Goal: Check status: Check status

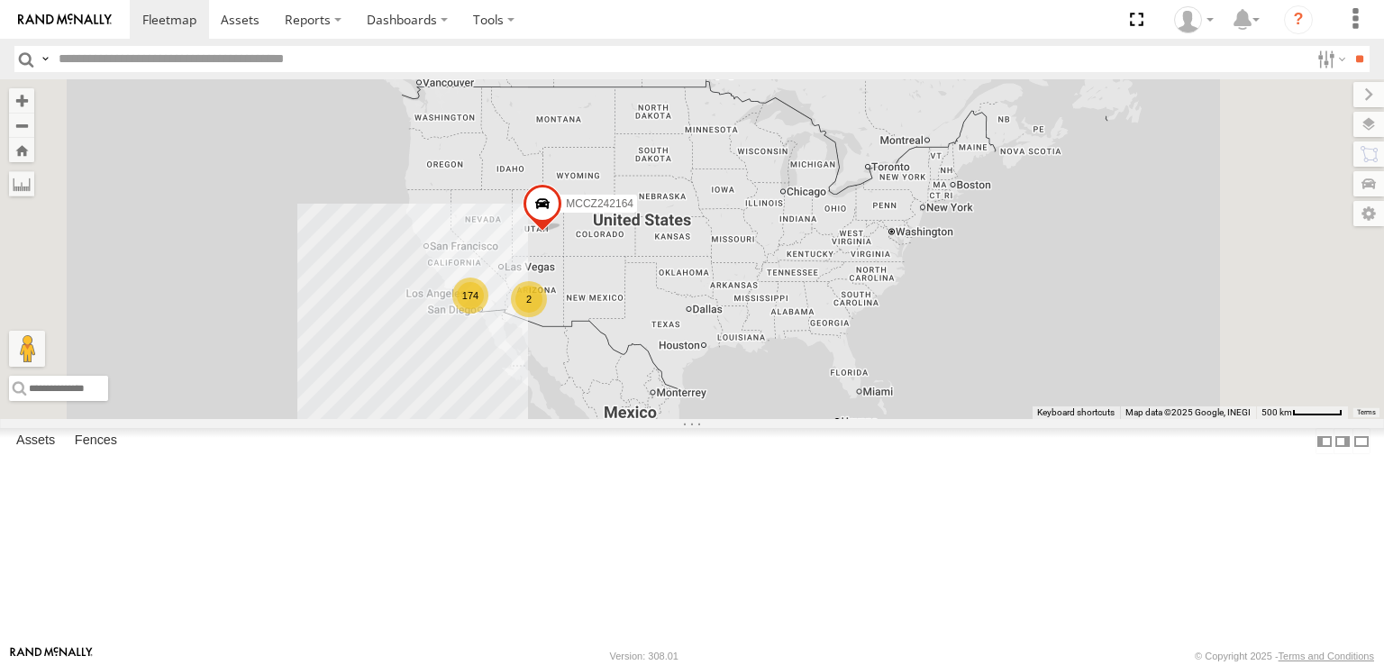
click at [0, 0] on div "NHZ01352" at bounding box center [0, 0] width 0 height 0
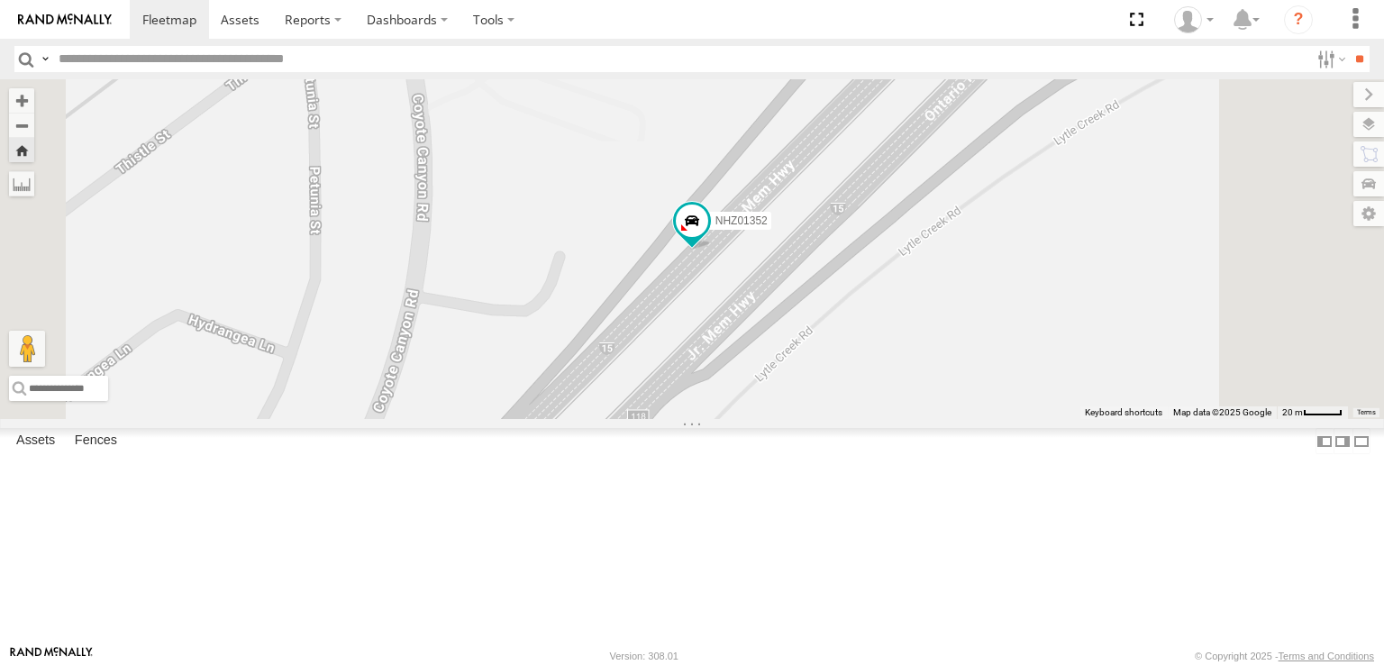
click at [296, 56] on input "text" at bounding box center [680, 59] width 1258 height 26
click at [1349, 46] on input "**" at bounding box center [1359, 59] width 21 height 26
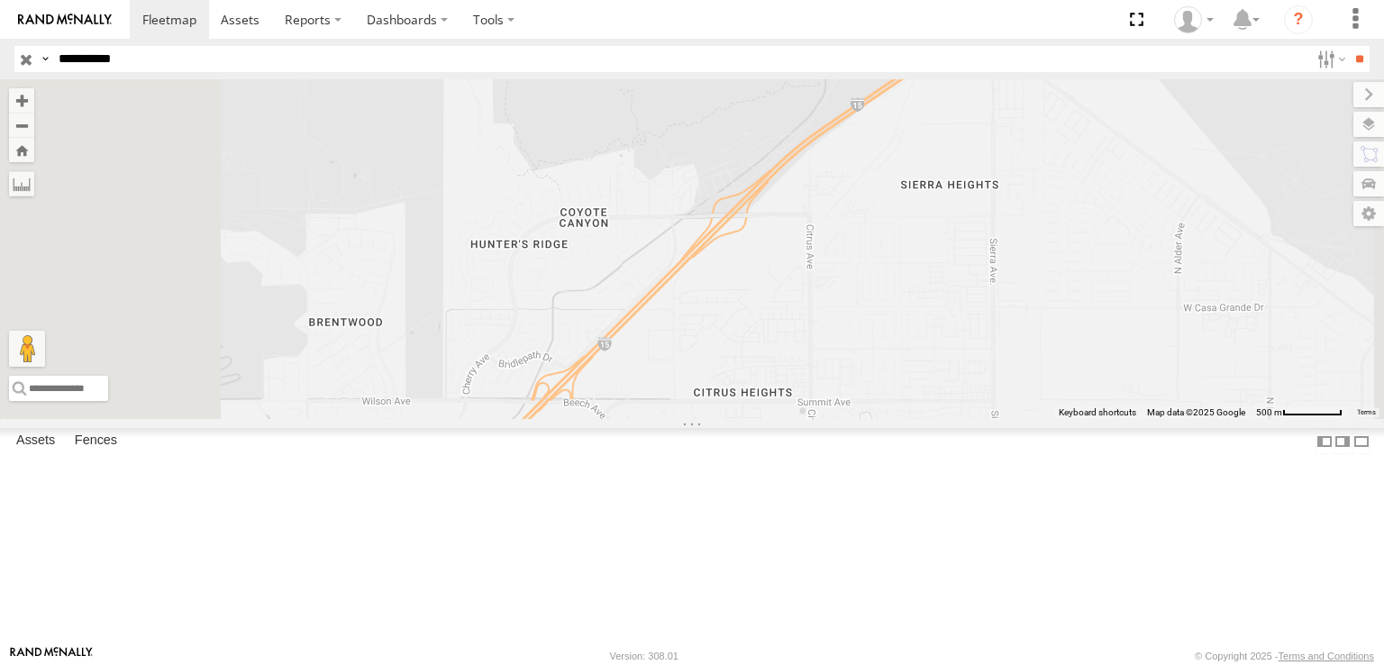
click at [0, 0] on div "All Assets" at bounding box center [0, 0] width 0 height 0
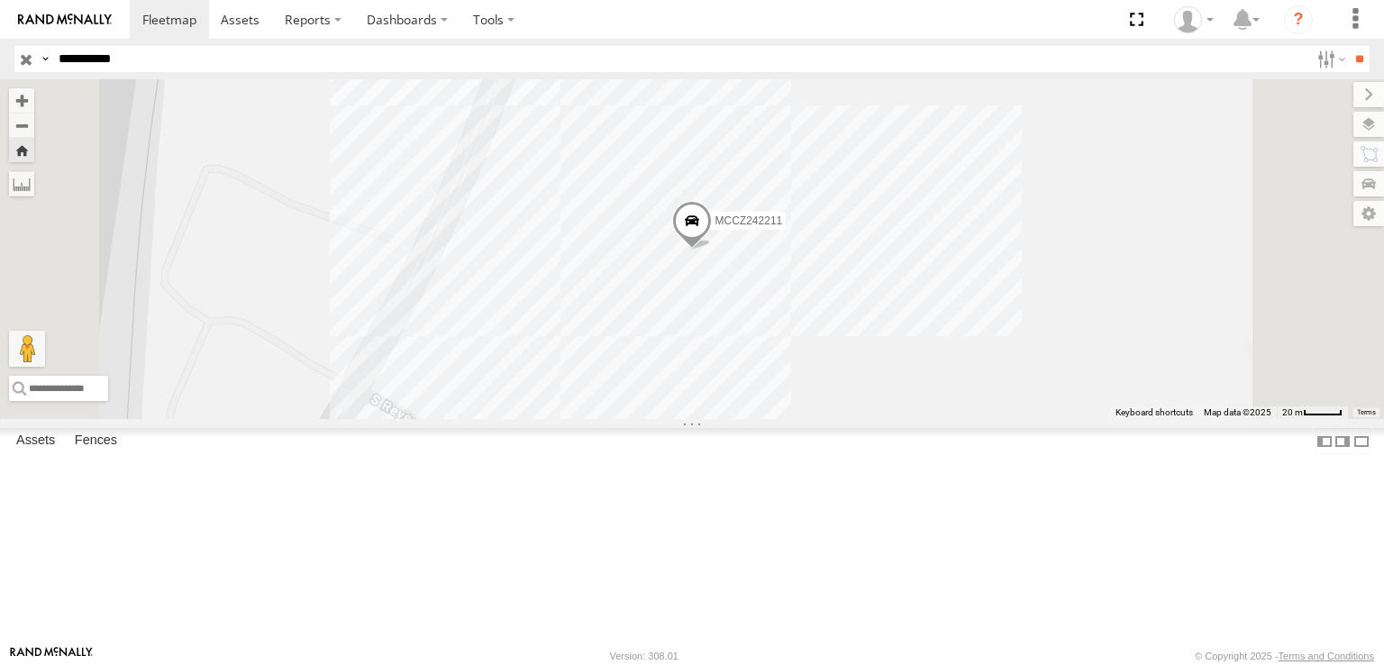
click at [712, 250] on span at bounding box center [692, 225] width 40 height 49
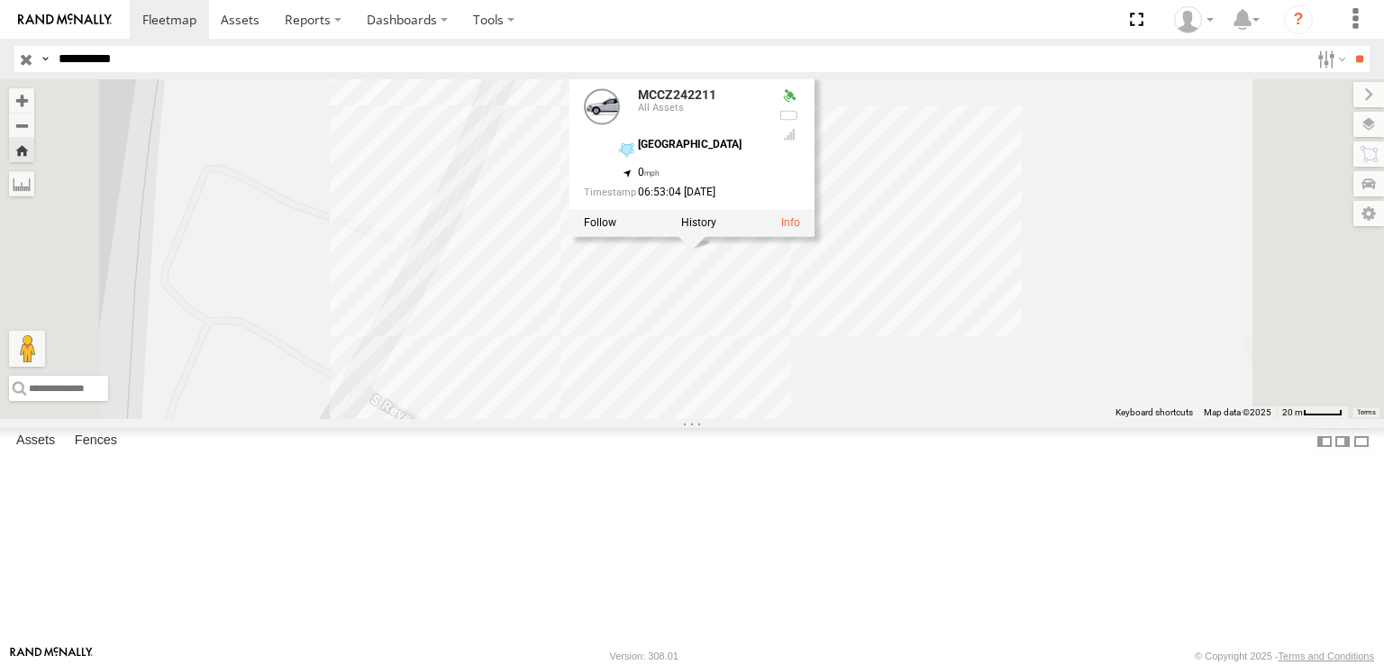
drag, startPoint x: 755, startPoint y: 430, endPoint x: 798, endPoint y: 409, distance: 47.2
click at [798, 409] on div "MCCZ242211 MCCZ242211 All Assets [GEOGRAPHIC_DATA] 33.86286 , -118.21211 0 06:5…" at bounding box center [692, 249] width 1384 height 340
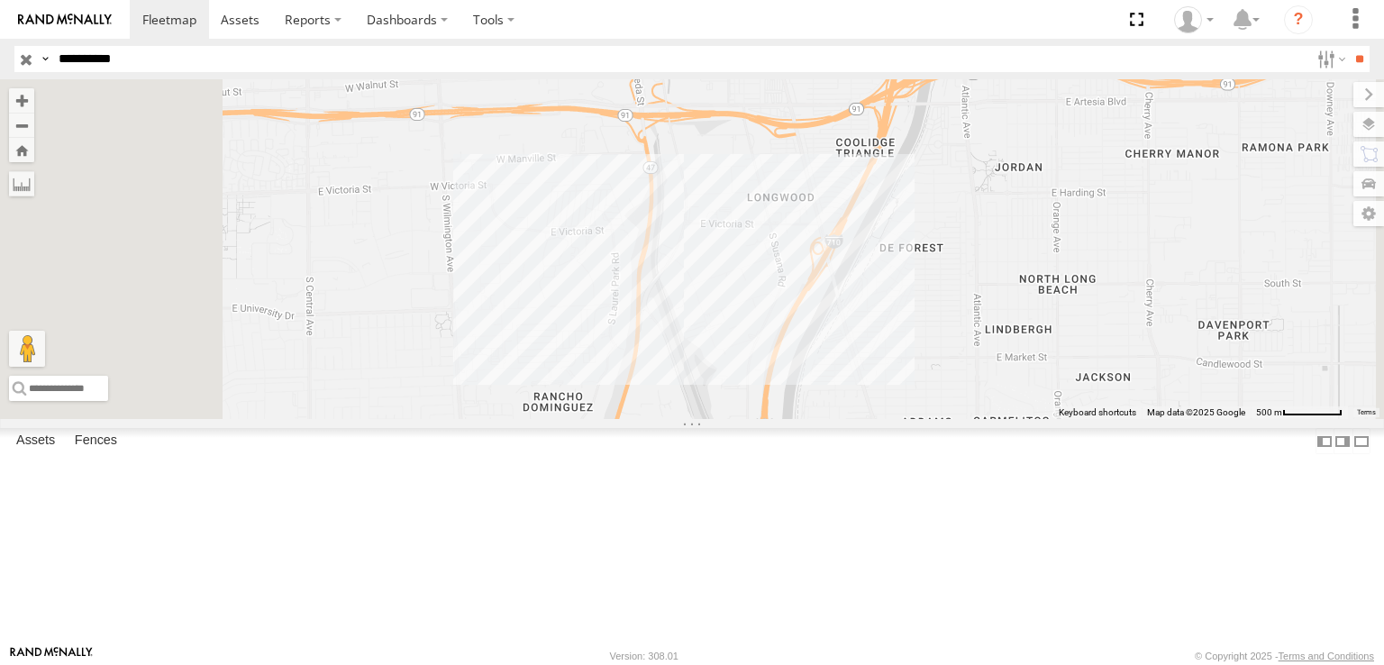
click at [161, 54] on input "**********" at bounding box center [680, 59] width 1258 height 26
type input "********"
click at [1349, 46] on input "**" at bounding box center [1359, 59] width 21 height 26
click at [0, 0] on div "All Assets" at bounding box center [0, 0] width 0 height 0
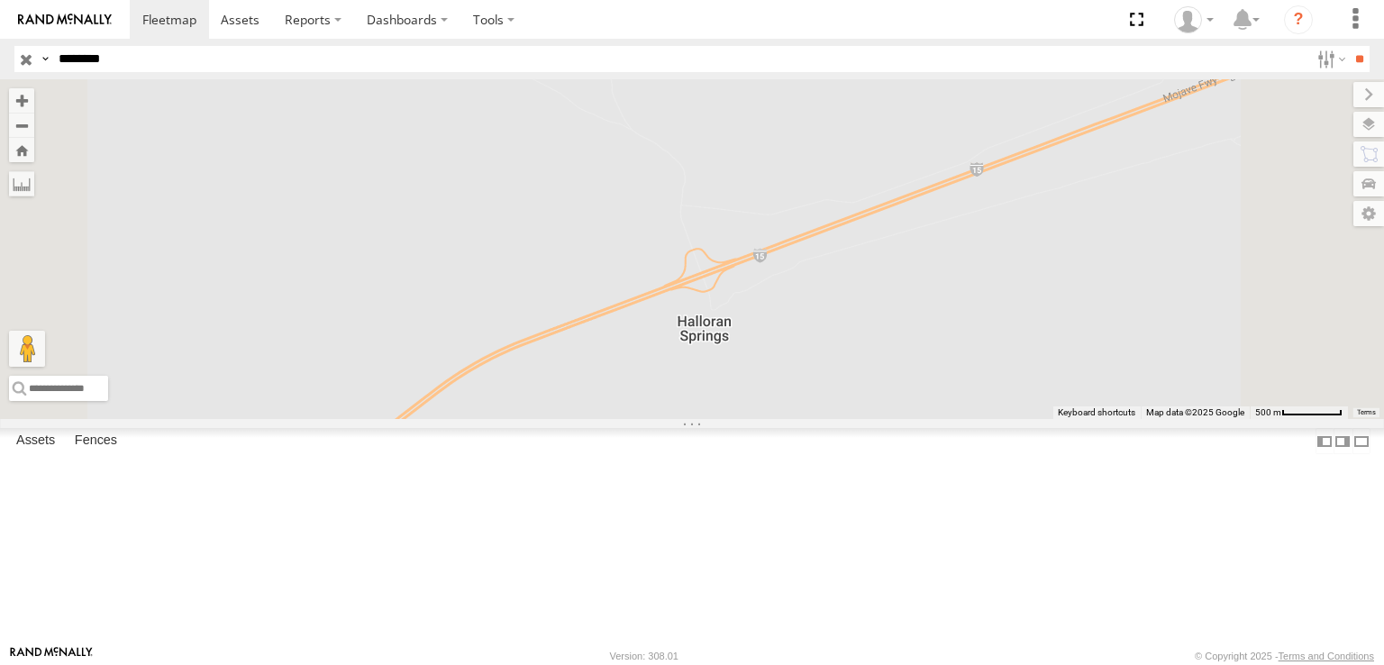
click at [22, 59] on input "button" at bounding box center [25, 59] width 23 height 26
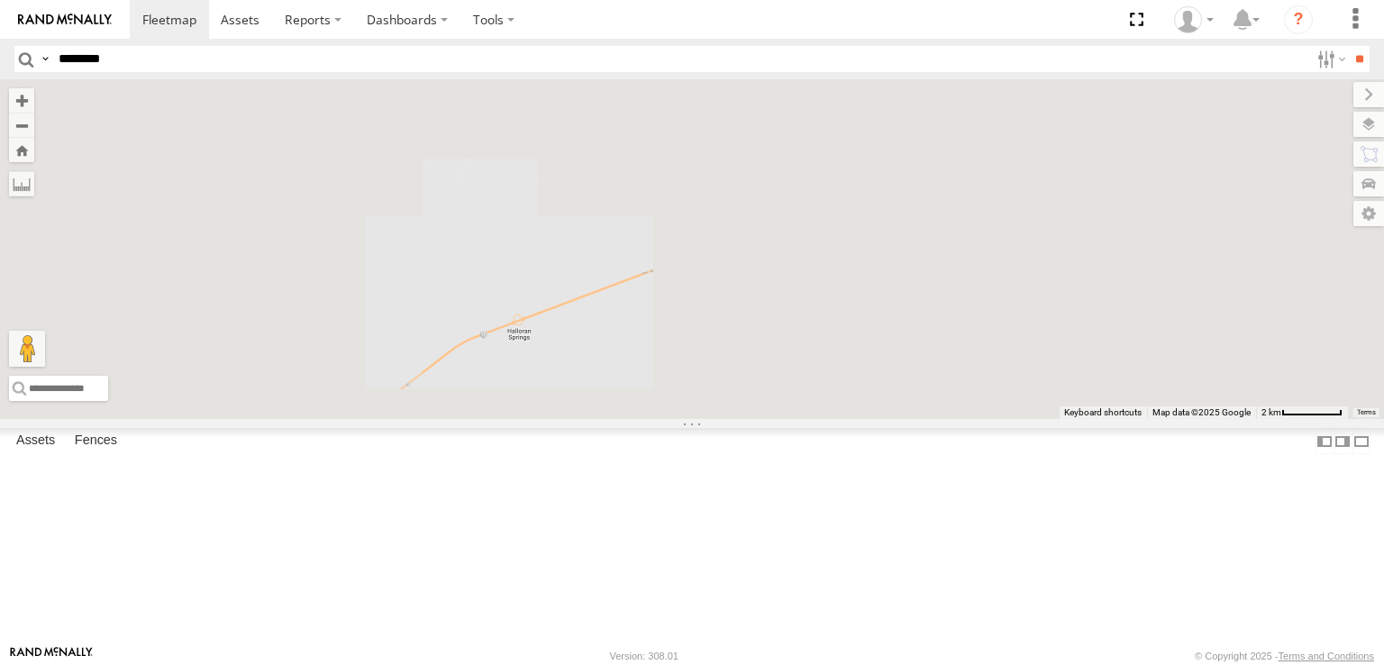
drag, startPoint x: 683, startPoint y: 449, endPoint x: 866, endPoint y: 263, distance: 260.6
click at [866, 263] on div at bounding box center [692, 249] width 1384 height 340
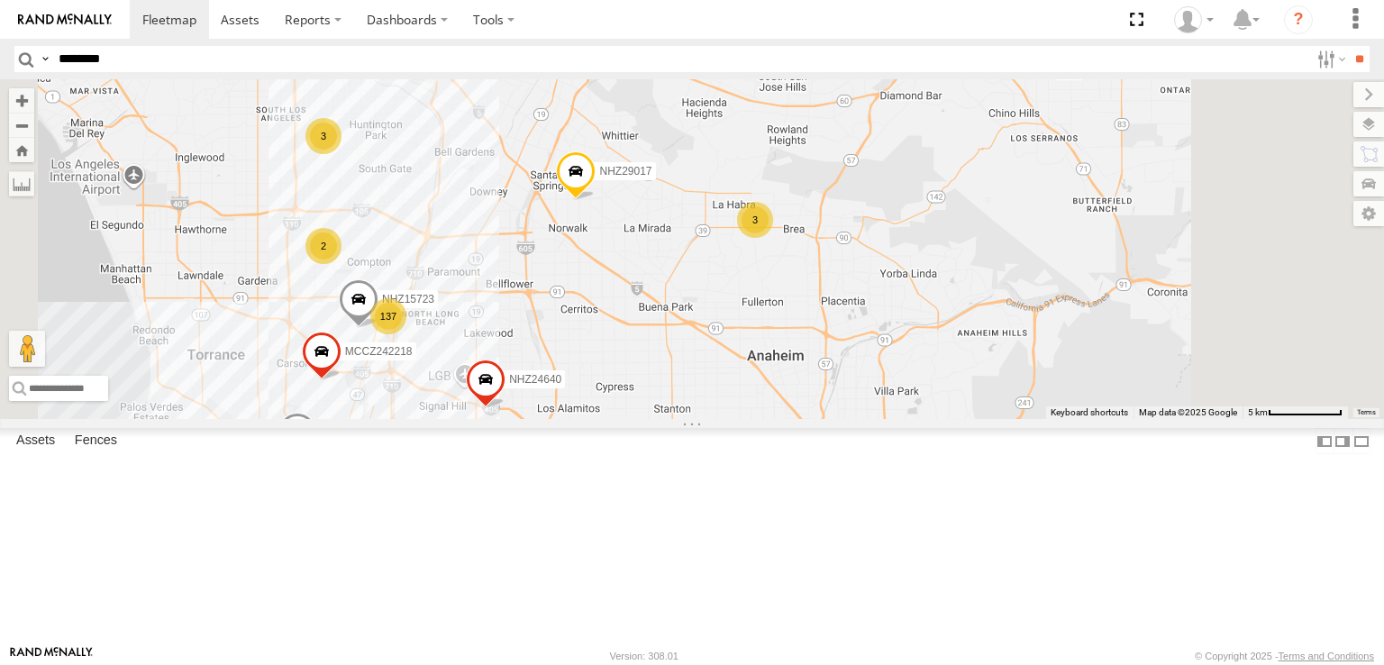
drag, startPoint x: 944, startPoint y: 222, endPoint x: 752, endPoint y: 412, distance: 270.8
click at [752, 412] on div "NHZ16521 MCCZ242164 NHZ26898 NHZ01009 NHZ01352 NHZ29017 NHZ15723 MCCZ242213 MCC…" at bounding box center [692, 249] width 1384 height 340
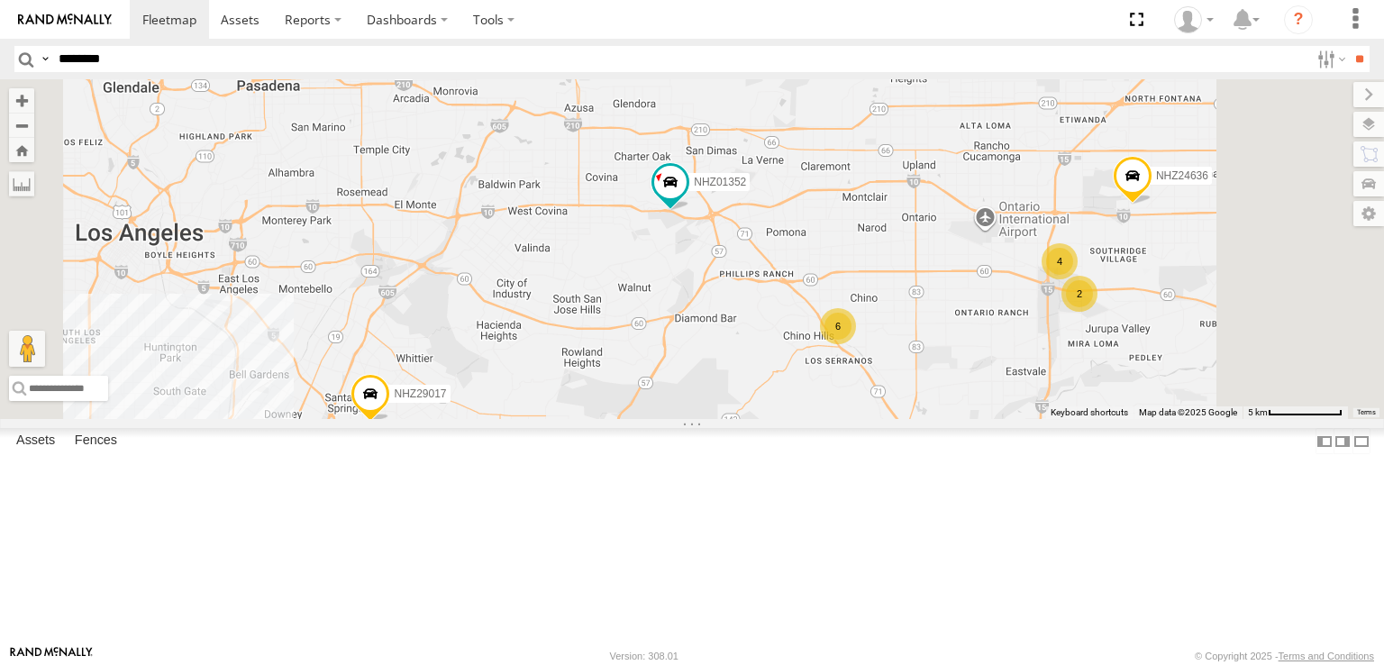
drag, startPoint x: 917, startPoint y: 343, endPoint x: 946, endPoint y: 283, distance: 66.9
click at [946, 283] on div "NHZ16521 MCCZ242164 NHZ26898 NHZ01009 NHZ01352 NHZ29017 MCCZ242218 NHZ24640 NHZ…" at bounding box center [692, 249] width 1384 height 340
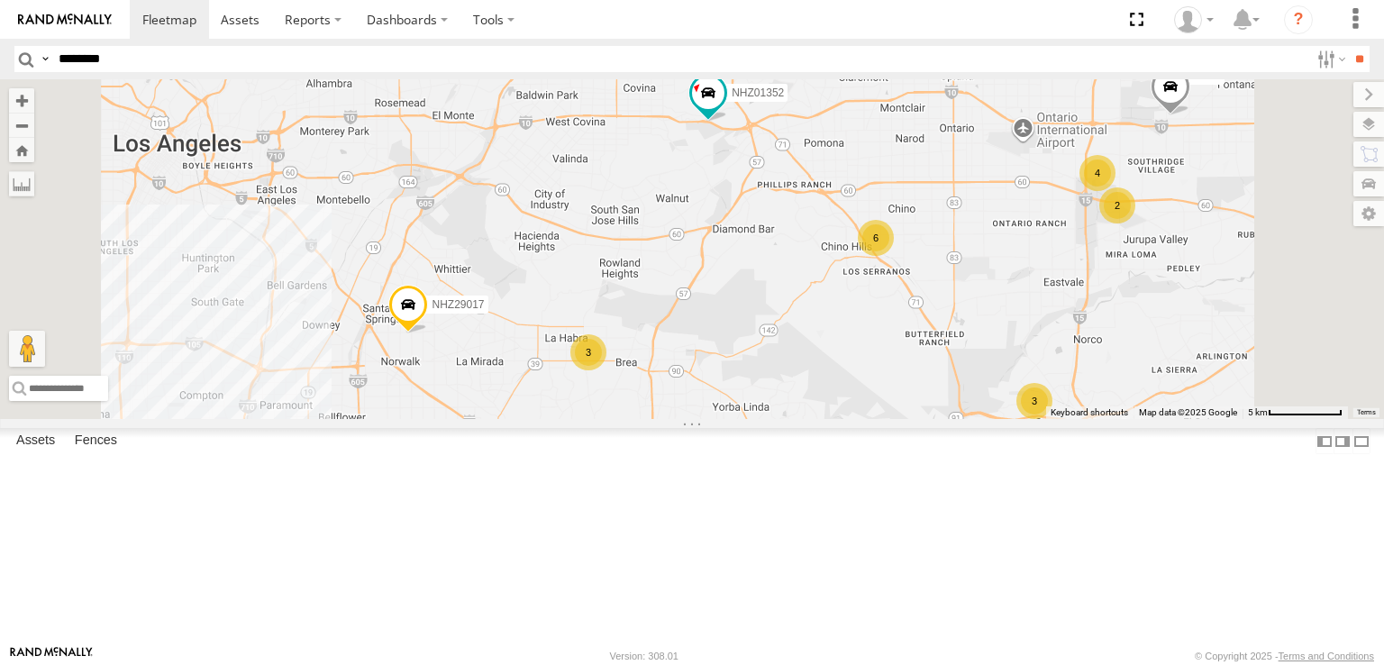
click at [0, 0] on div "All Assets" at bounding box center [0, 0] width 0 height 0
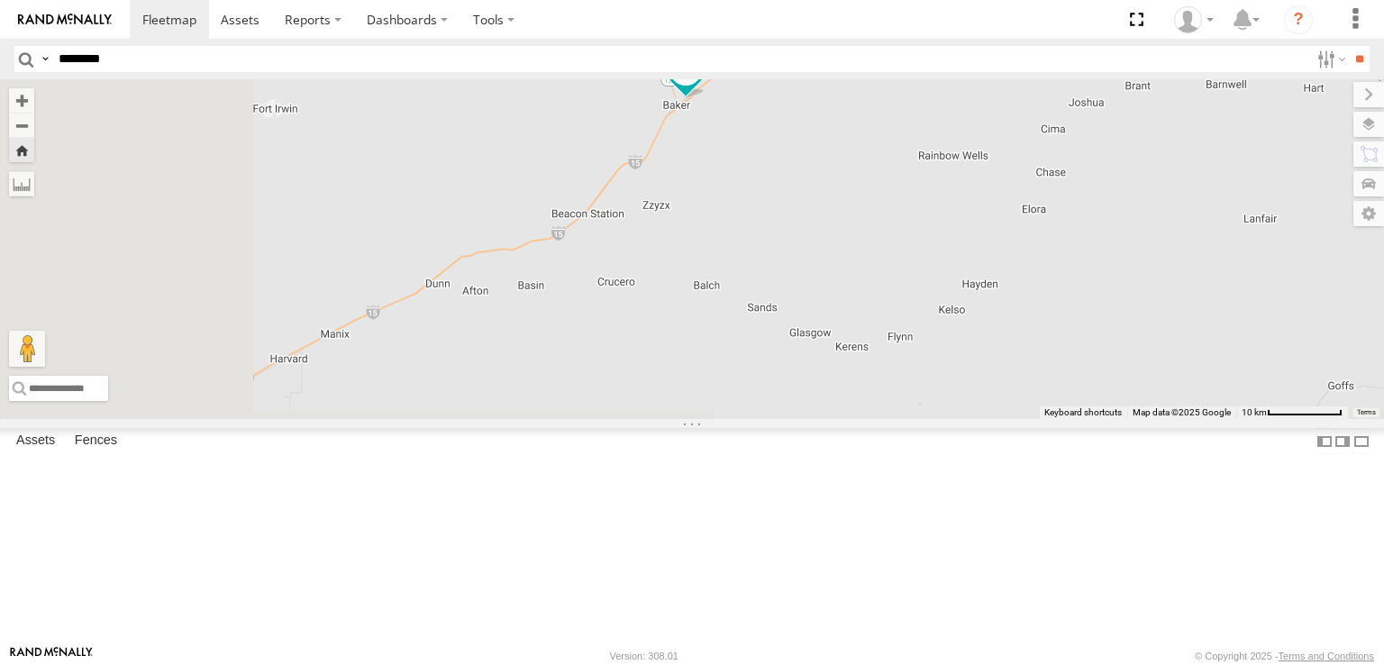
drag, startPoint x: 716, startPoint y: 344, endPoint x: 959, endPoint y: 178, distance: 294.2
click at [959, 178] on div "NHZ16521" at bounding box center [692, 249] width 1384 height 340
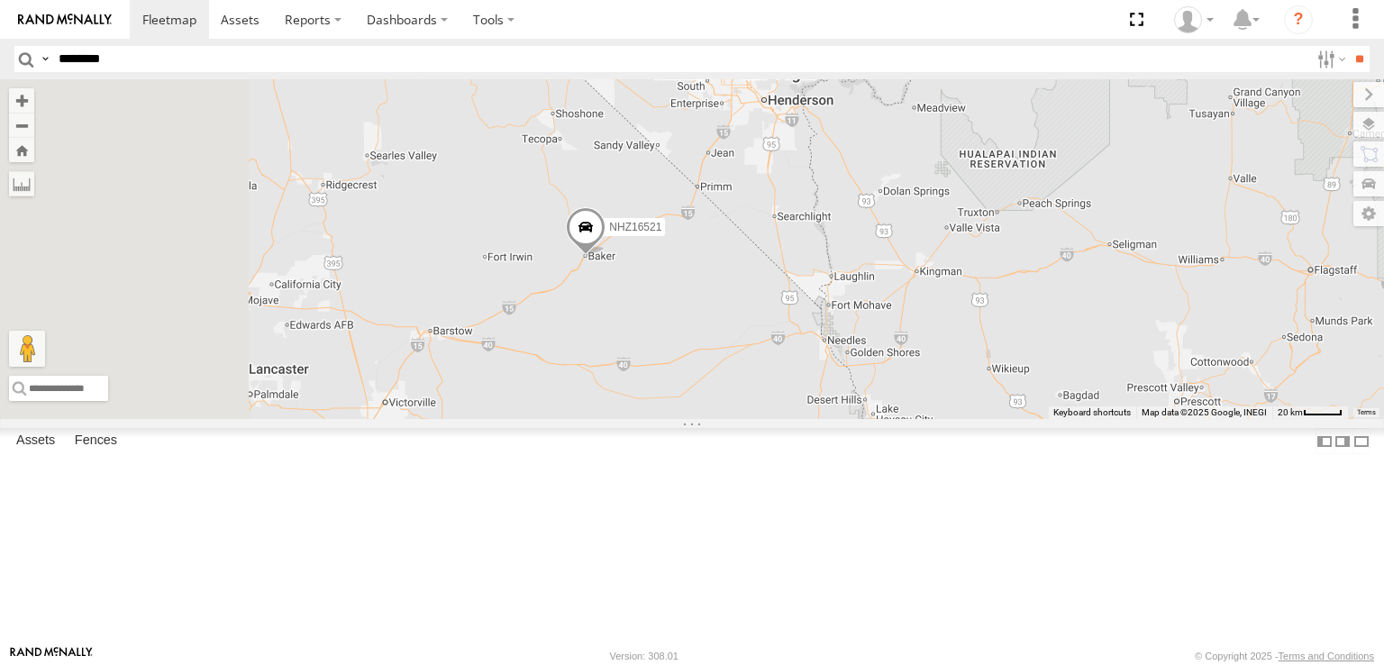
drag, startPoint x: 739, startPoint y: 448, endPoint x: 934, endPoint y: 207, distance: 309.5
click at [934, 207] on div "NHZ16521" at bounding box center [692, 249] width 1384 height 340
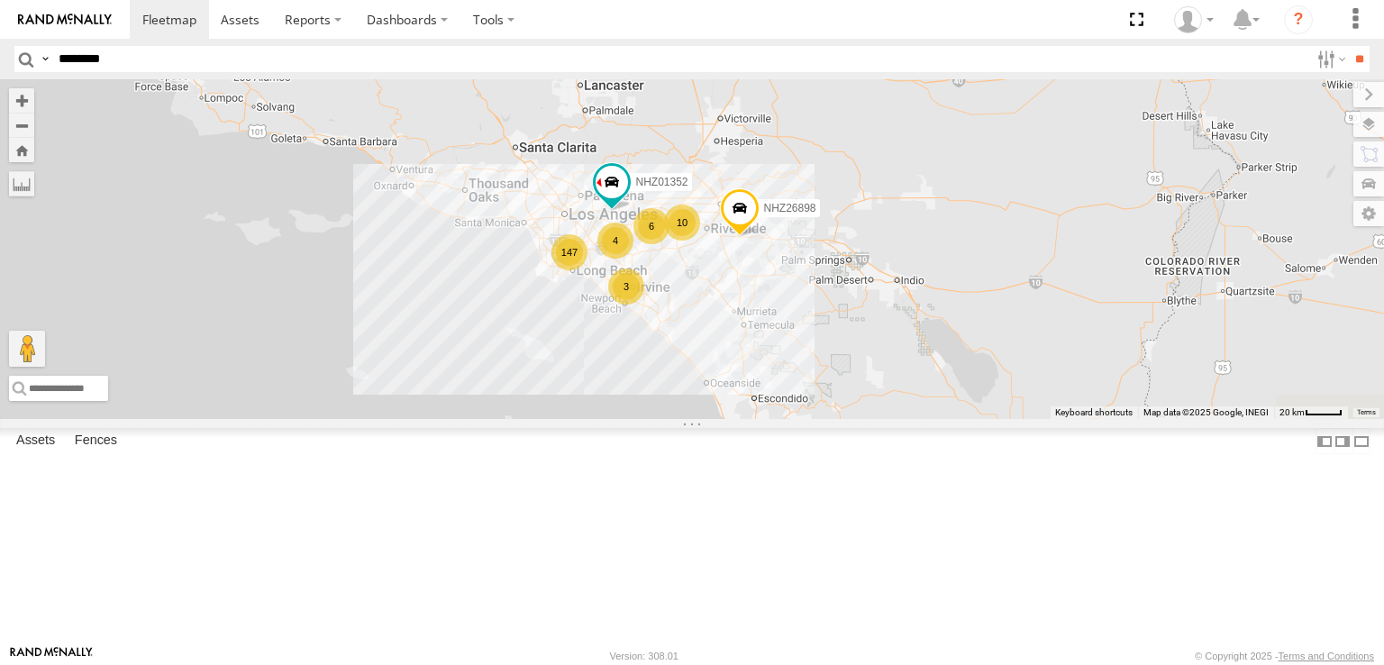
drag, startPoint x: 914, startPoint y: 166, endPoint x: 751, endPoint y: 436, distance: 315.8
click at [751, 419] on div "NHZ16521 147 3 10 4 NHZ26898 6 NHZ01352" at bounding box center [692, 249] width 1384 height 340
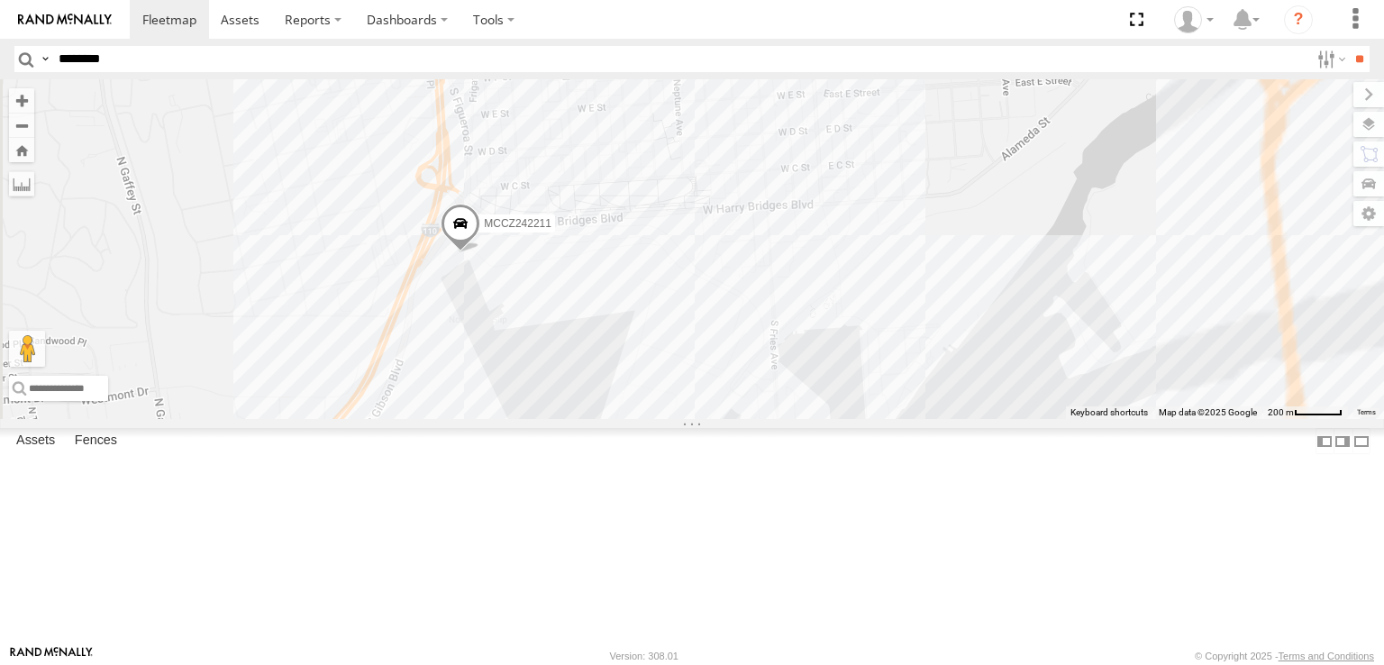
drag, startPoint x: 794, startPoint y: 426, endPoint x: 743, endPoint y: 323, distance: 115.3
click at [743, 323] on div "NHZ16521 NHZ26898 NHZ01352 NHZ01009 NHZ29017 NHZ15723 MCCZ242213 MCCZ242218 NHZ…" at bounding box center [692, 249] width 1384 height 340
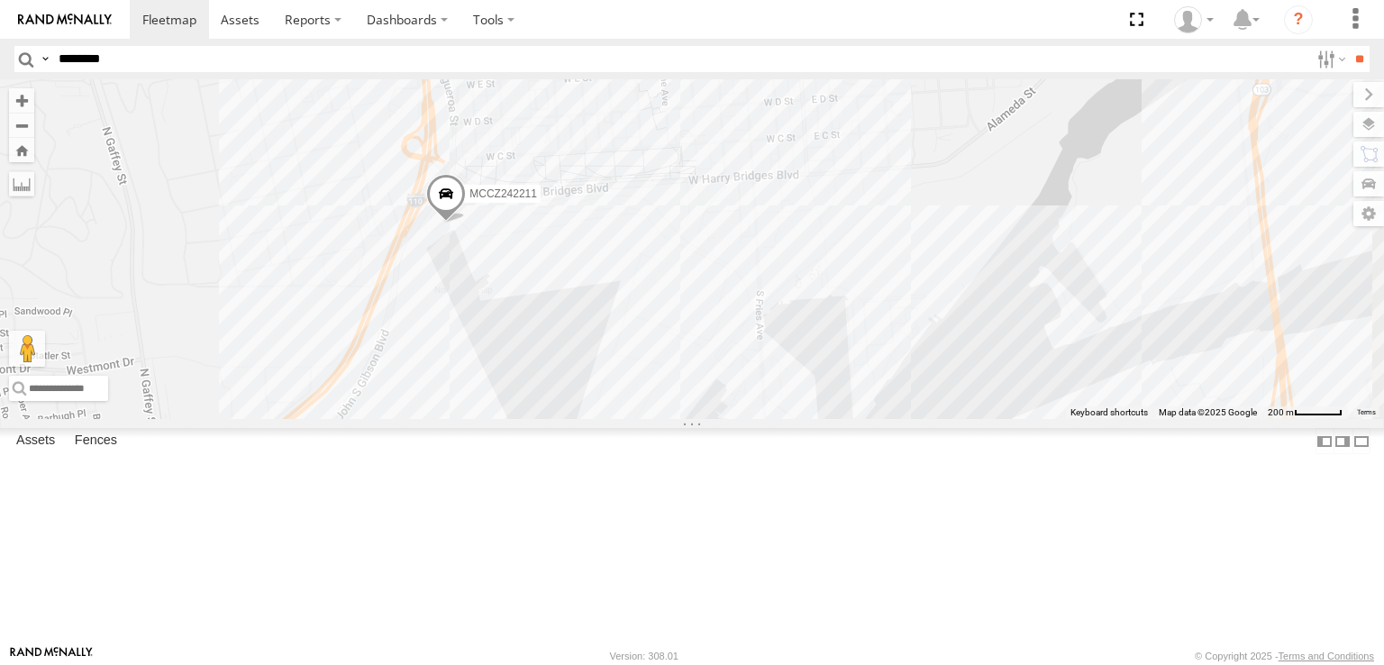
click at [466, 222] on span at bounding box center [446, 197] width 40 height 49
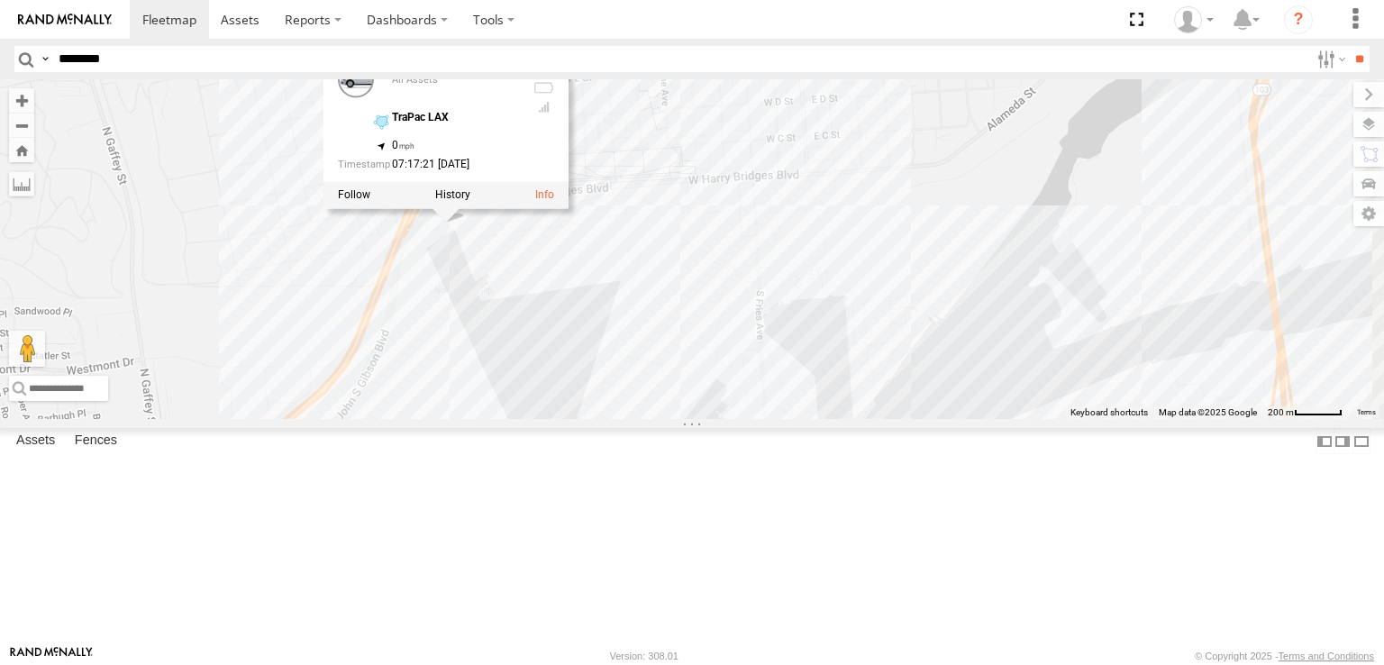
click at [722, 384] on div "NHZ16521 NHZ26898 NHZ01352 NHZ01009 NHZ29017 NHZ15723 MCCZ242213 MCCZ242218 NHZ…" at bounding box center [692, 249] width 1384 height 340
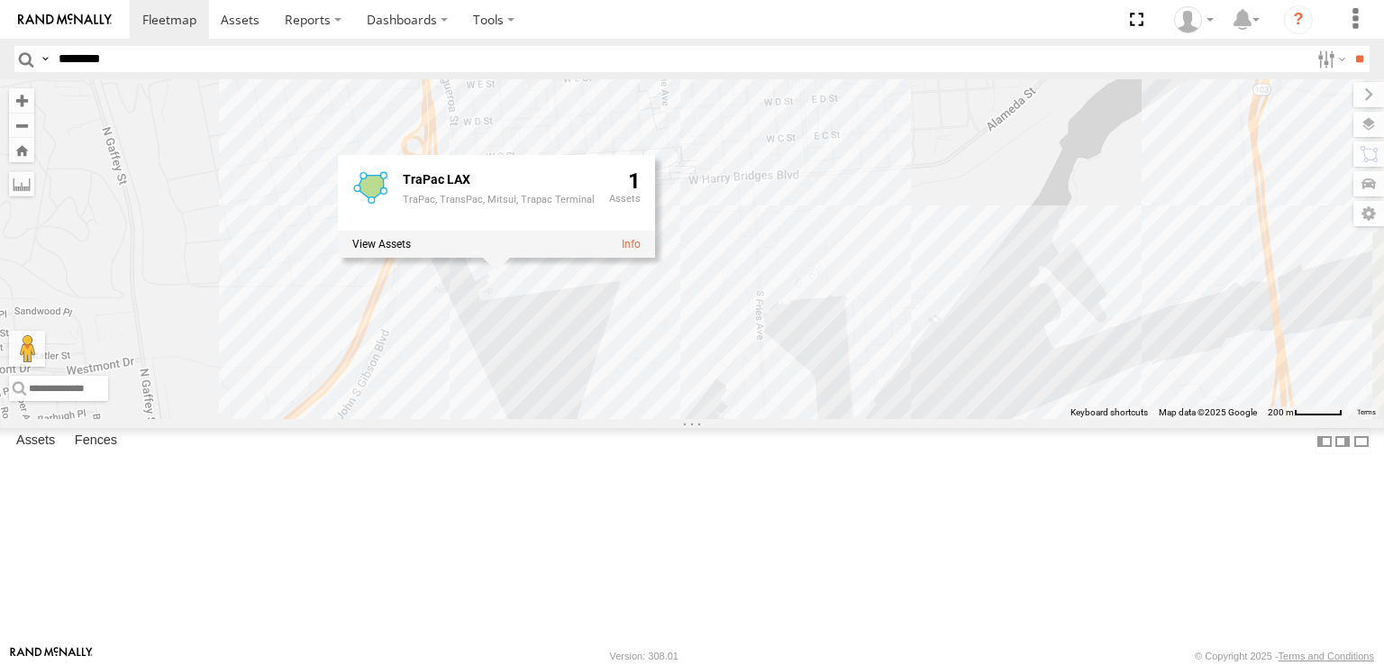
click at [696, 410] on div "NHZ16521 NHZ26898 NHZ01352 NHZ01009 NHZ29017 NHZ15723 MCCZ242213 MCCZ242218 NHZ…" at bounding box center [692, 249] width 1384 height 340
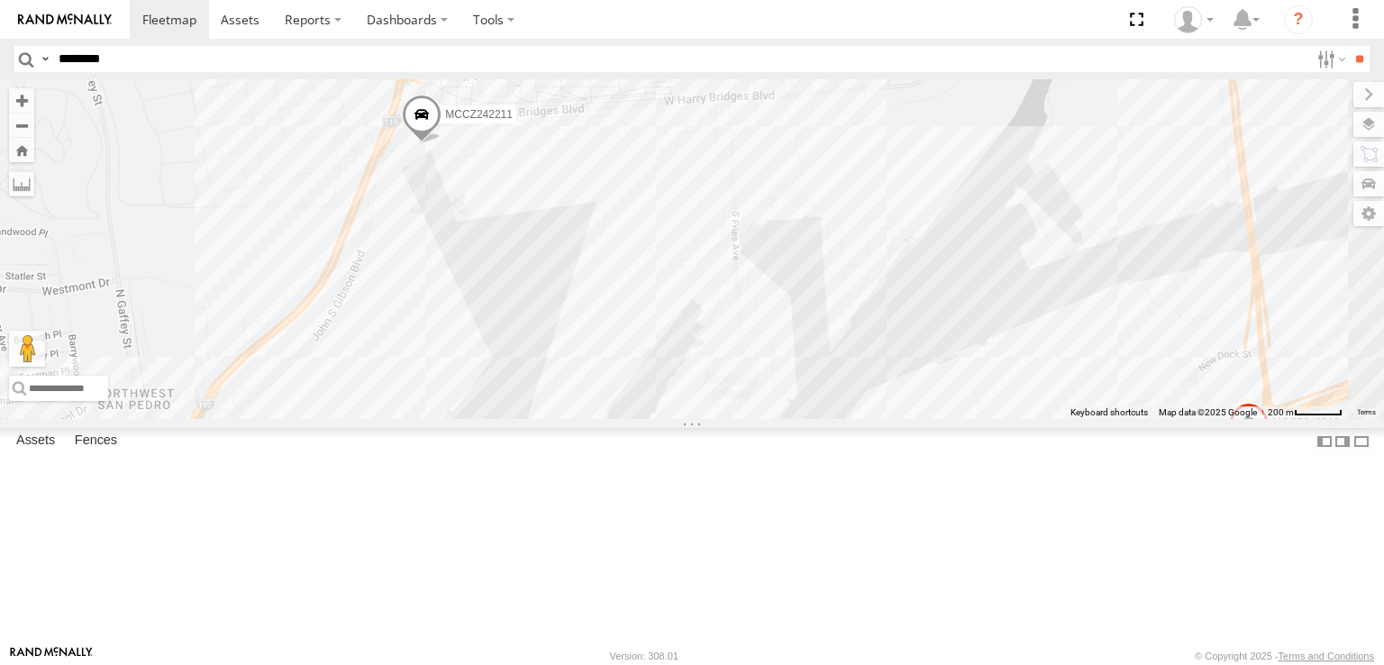
drag, startPoint x: 570, startPoint y: 318, endPoint x: 544, endPoint y: 235, distance: 86.7
click at [544, 235] on div "NHZ16521 NHZ26898 NHZ01352 NHZ01009 NHZ29017 NHZ15723 MCCZ242213 MCCZ242218 NHZ…" at bounding box center [692, 249] width 1384 height 340
